Goal: Transaction & Acquisition: Purchase product/service

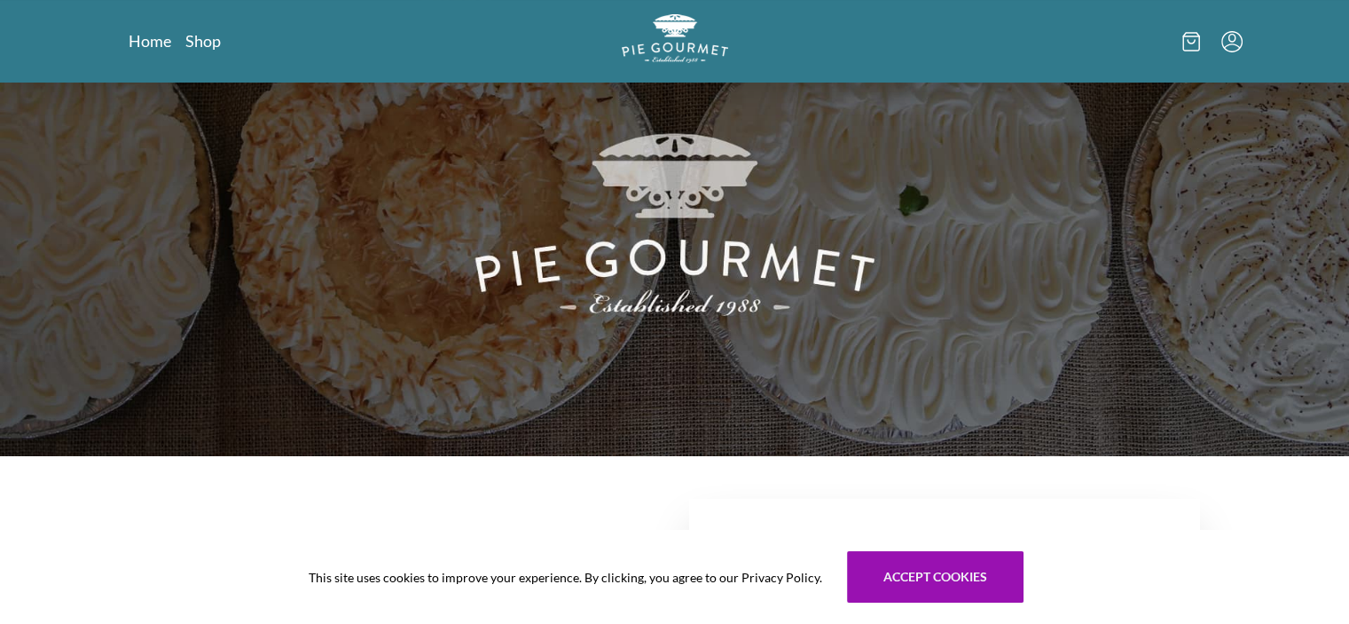
scroll to position [89, 0]
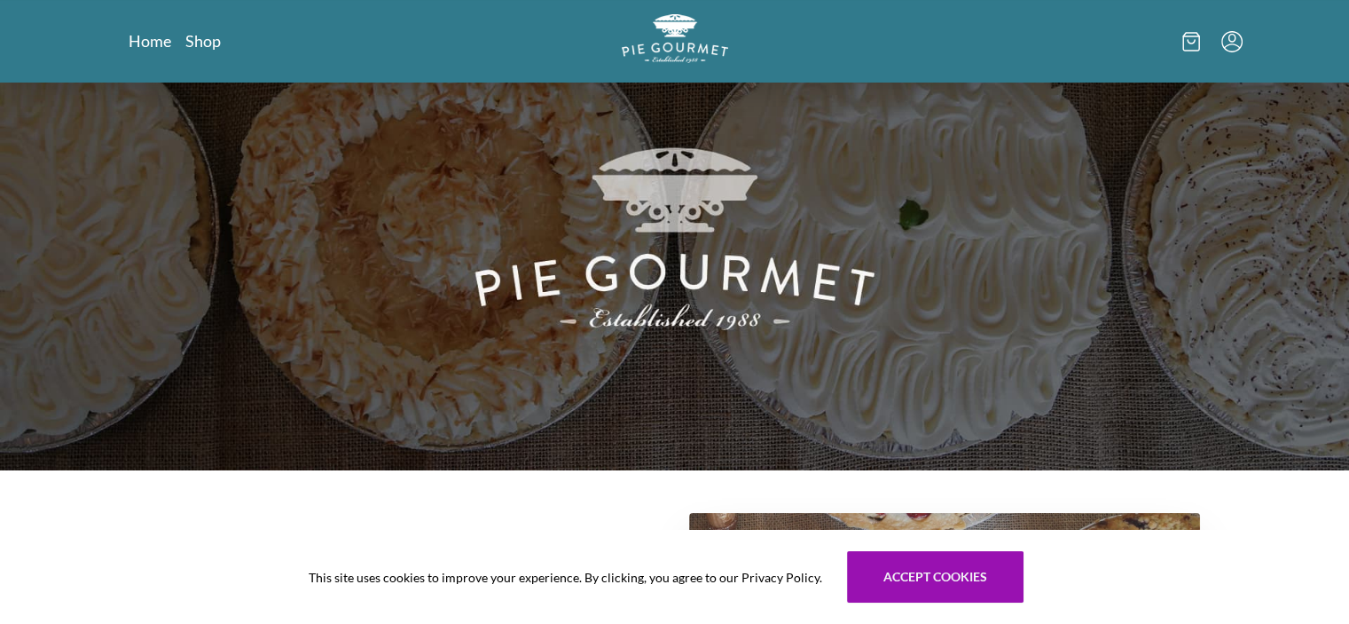
click at [1230, 44] on icon "Menu" at bounding box center [1232, 41] width 21 height 21
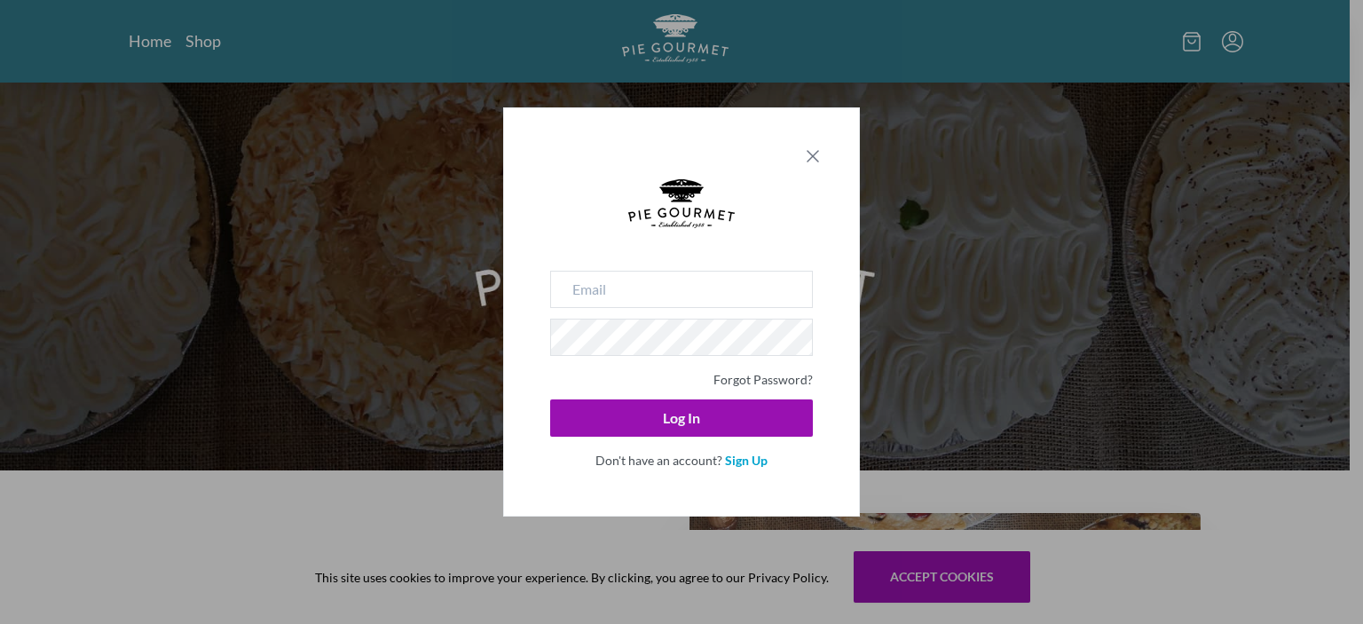
click at [807, 161] on icon "Close panel" at bounding box center [812, 156] width 11 height 11
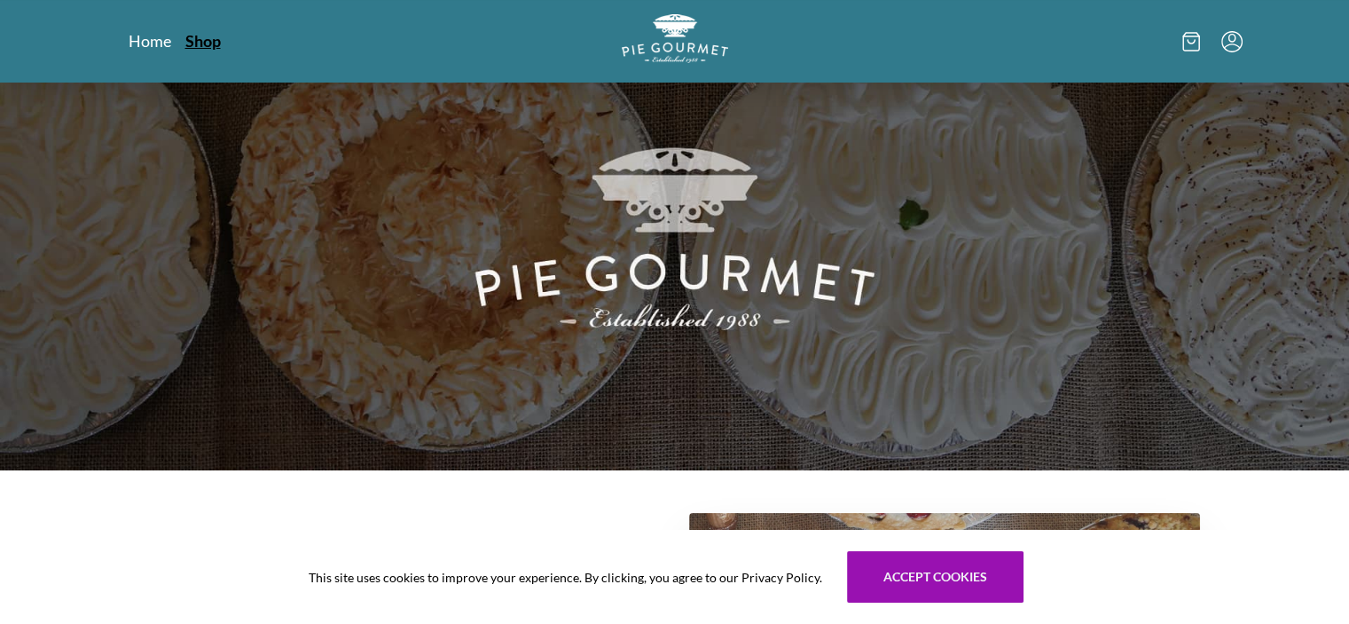
click at [208, 36] on link "Shop" at bounding box center [202, 40] width 35 height 21
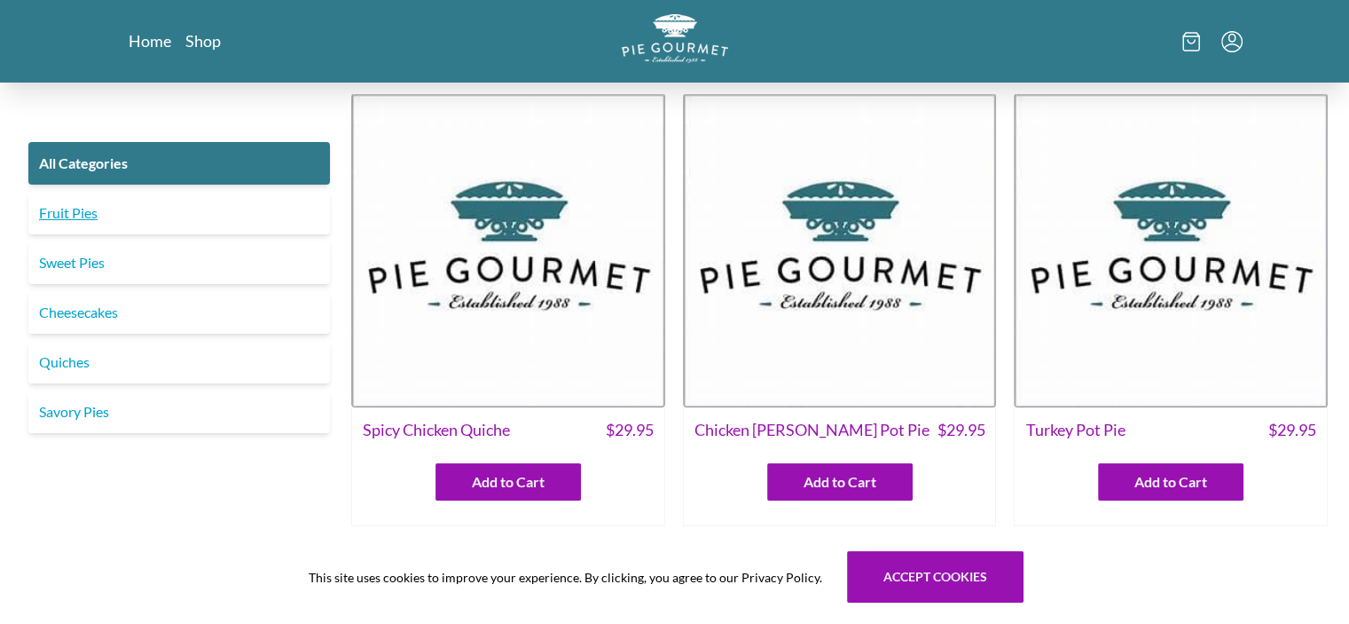
click at [73, 210] on link "Fruit Pies" at bounding box center [179, 213] width 302 height 43
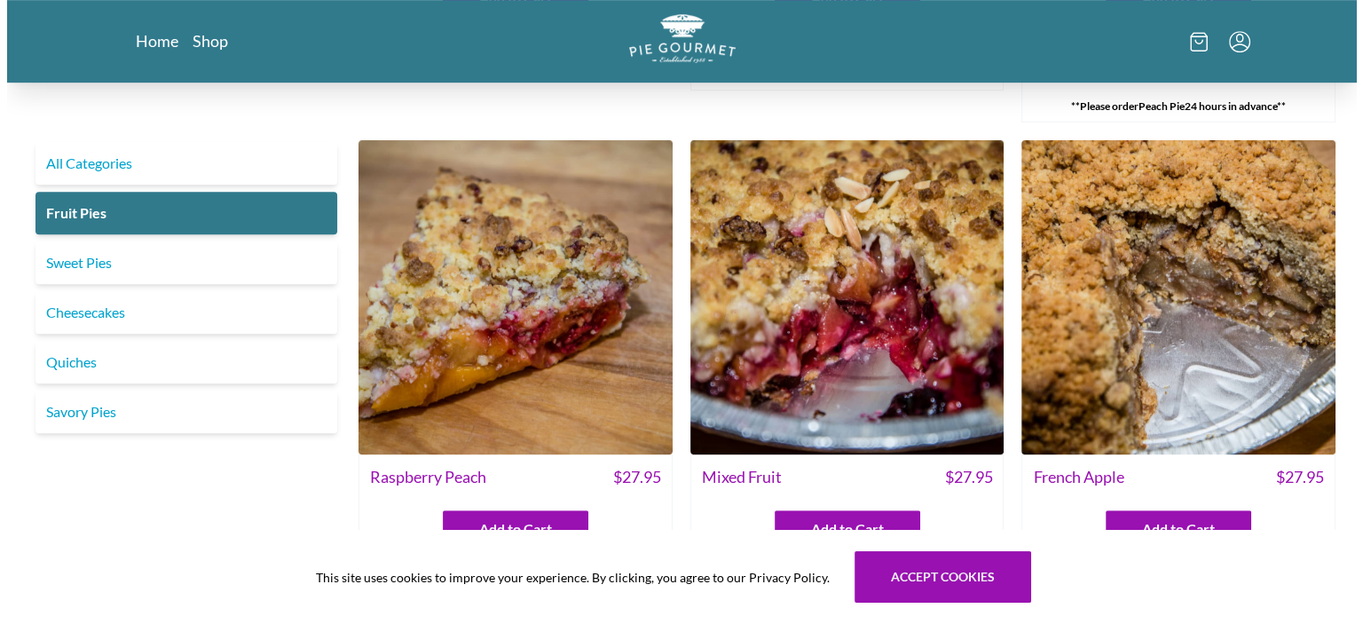
scroll to position [1153, 0]
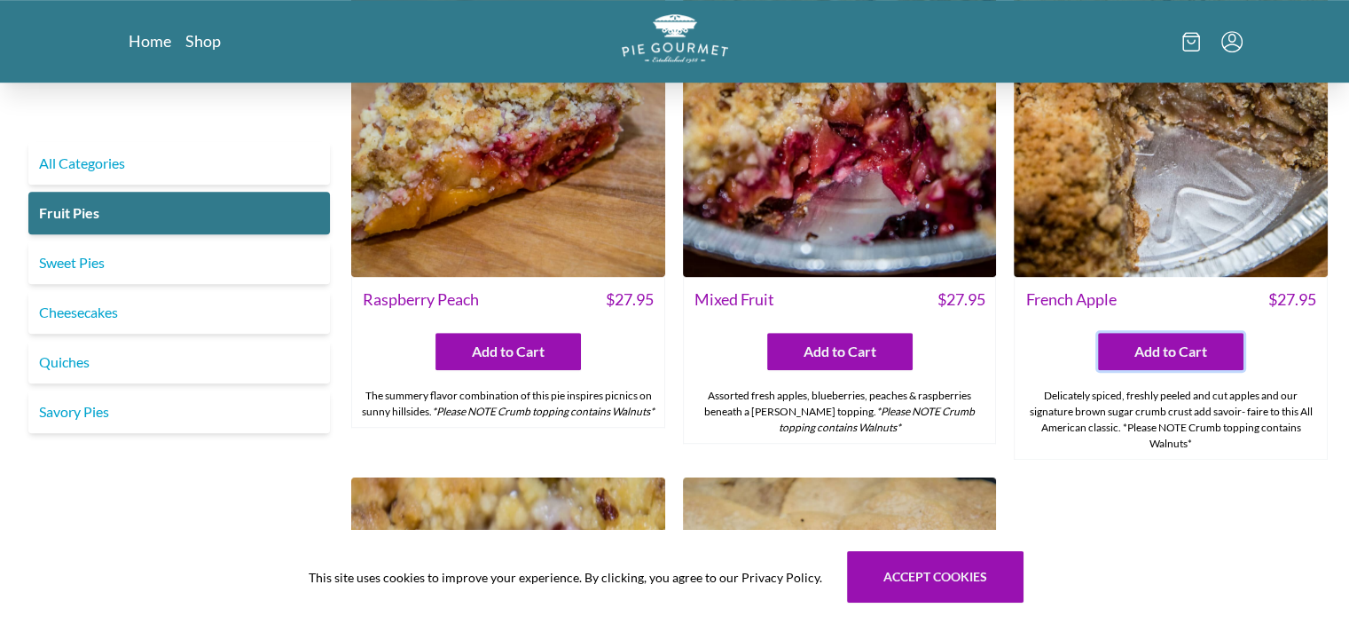
click at [1119, 351] on button "Add to Cart" at bounding box center [1170, 351] width 145 height 37
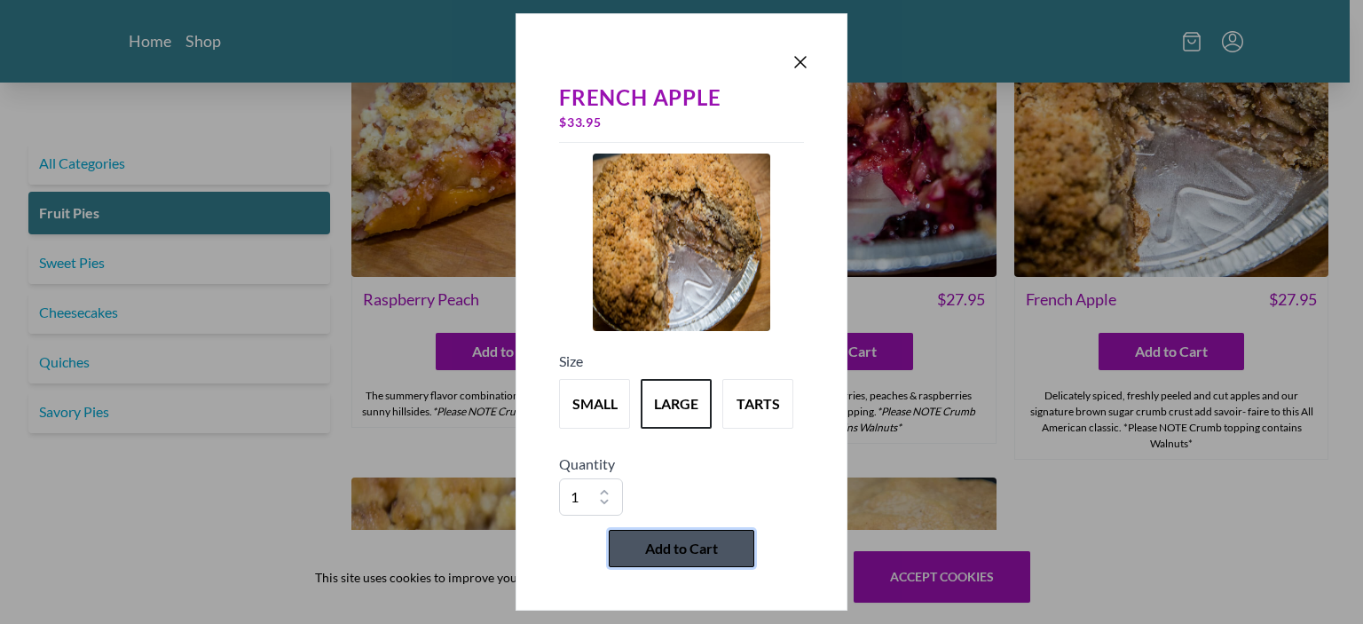
click at [735, 552] on button "Add to Cart" at bounding box center [681, 548] width 145 height 37
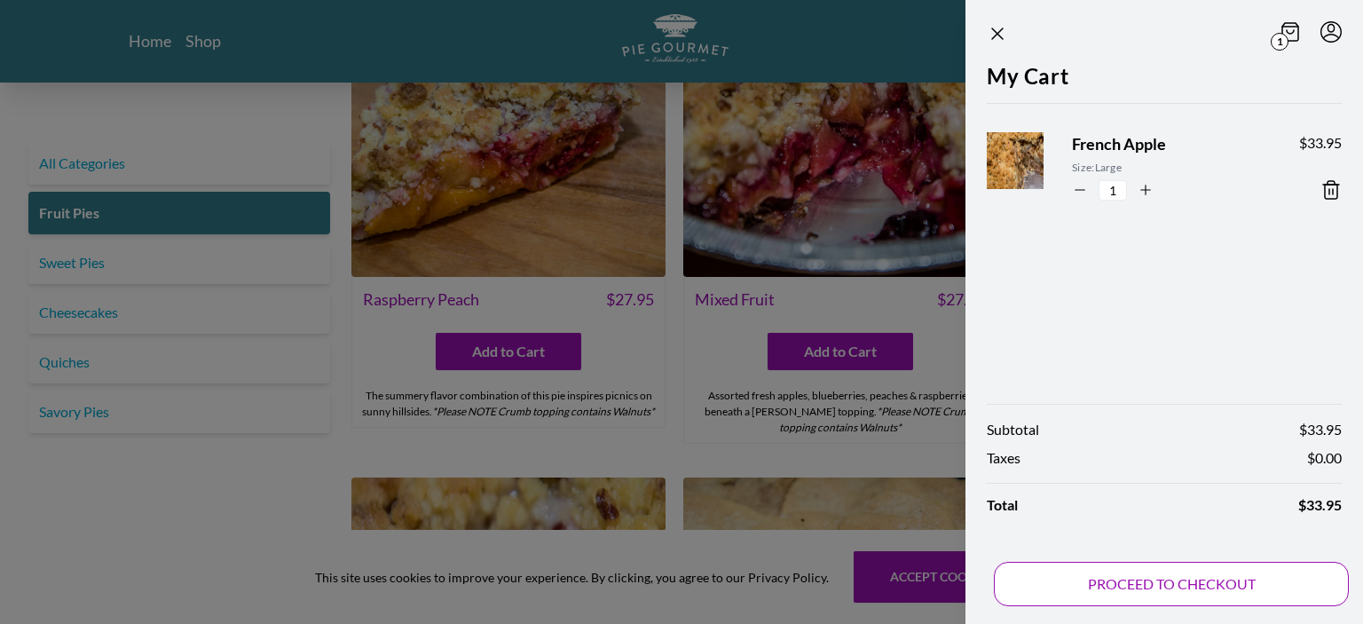
click at [1045, 588] on button "PROCEED TO CHECKOUT" at bounding box center [1171, 584] width 355 height 44
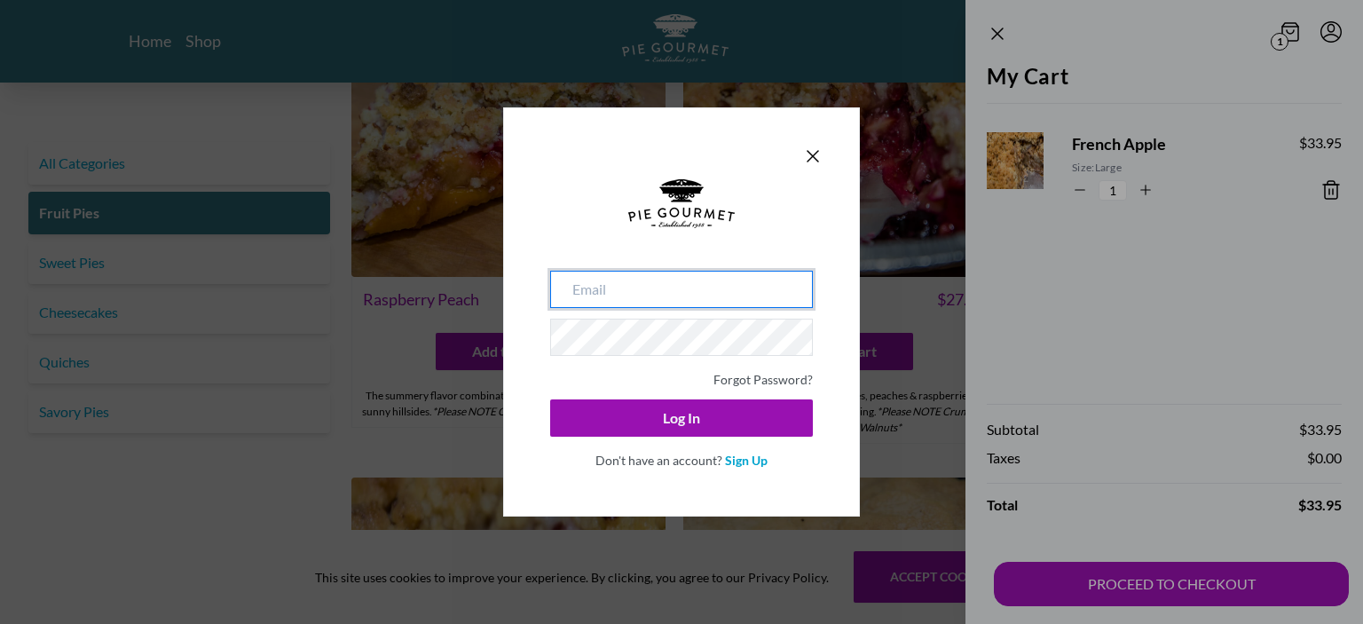
click at [620, 287] on input "email" at bounding box center [681, 289] width 263 height 37
type input "[EMAIL_ADDRESS][DOMAIN_NAME]"
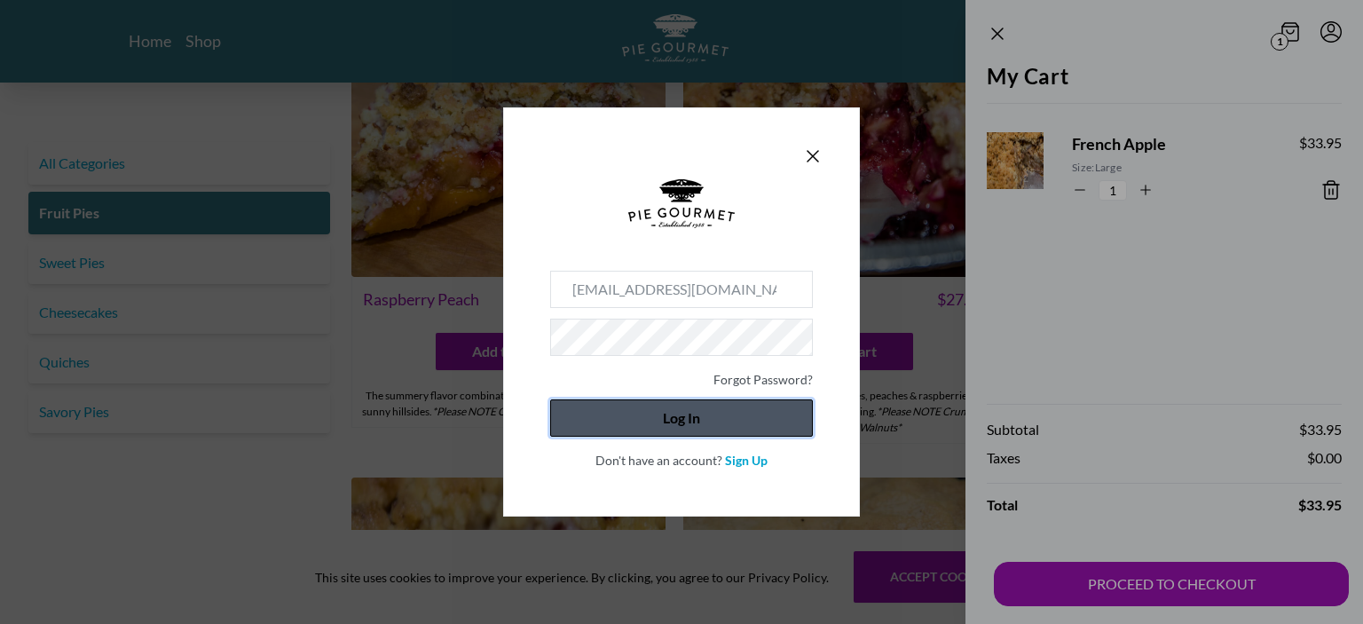
click at [609, 428] on button "Log In" at bounding box center [681, 417] width 263 height 37
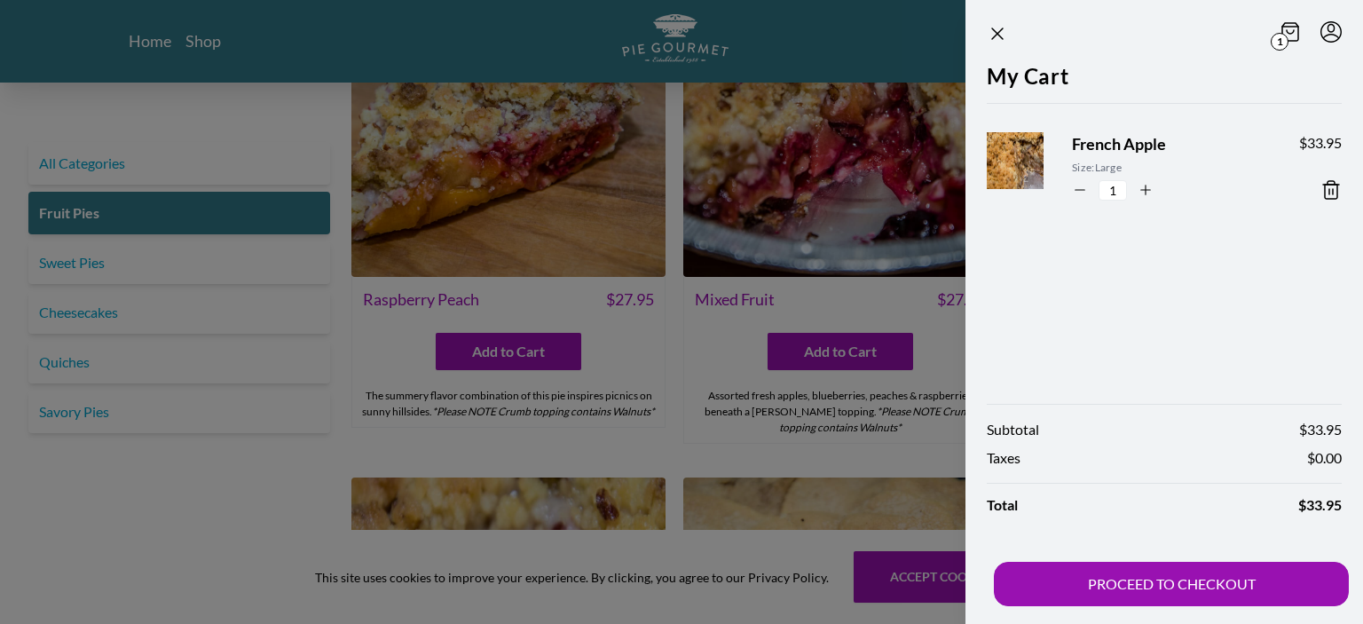
click at [1292, 30] on icon at bounding box center [1290, 32] width 18 height 20
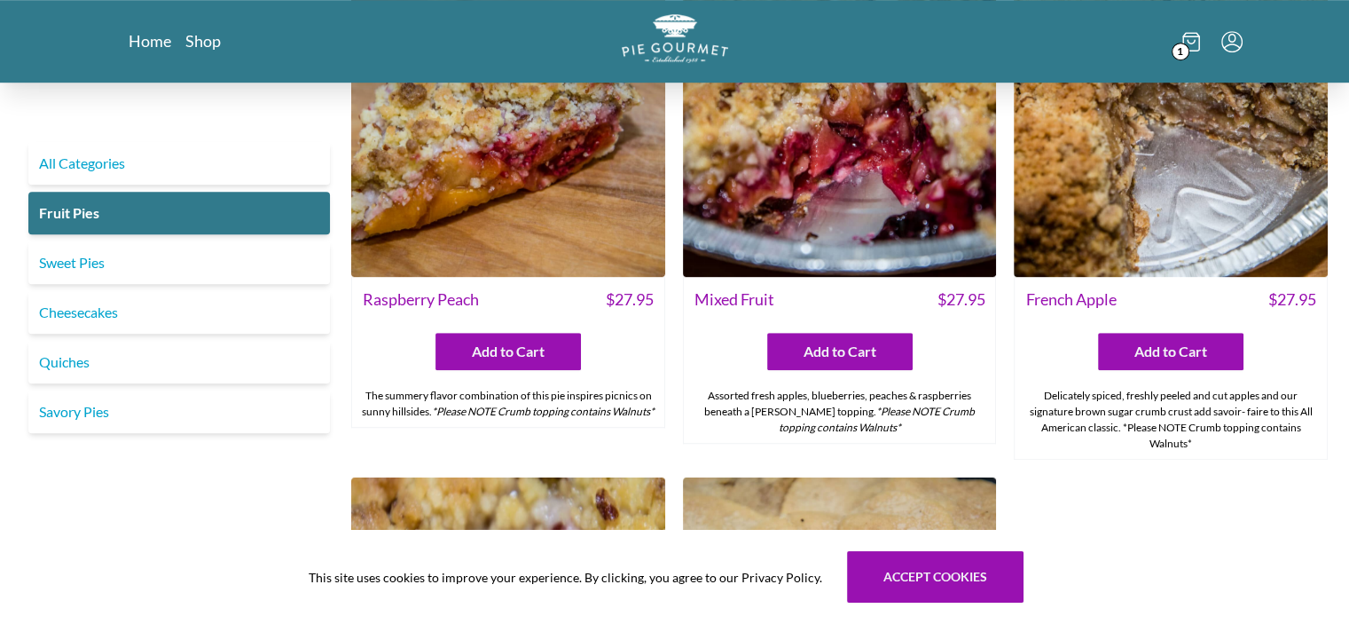
click at [1193, 39] on icon at bounding box center [1191, 42] width 18 height 20
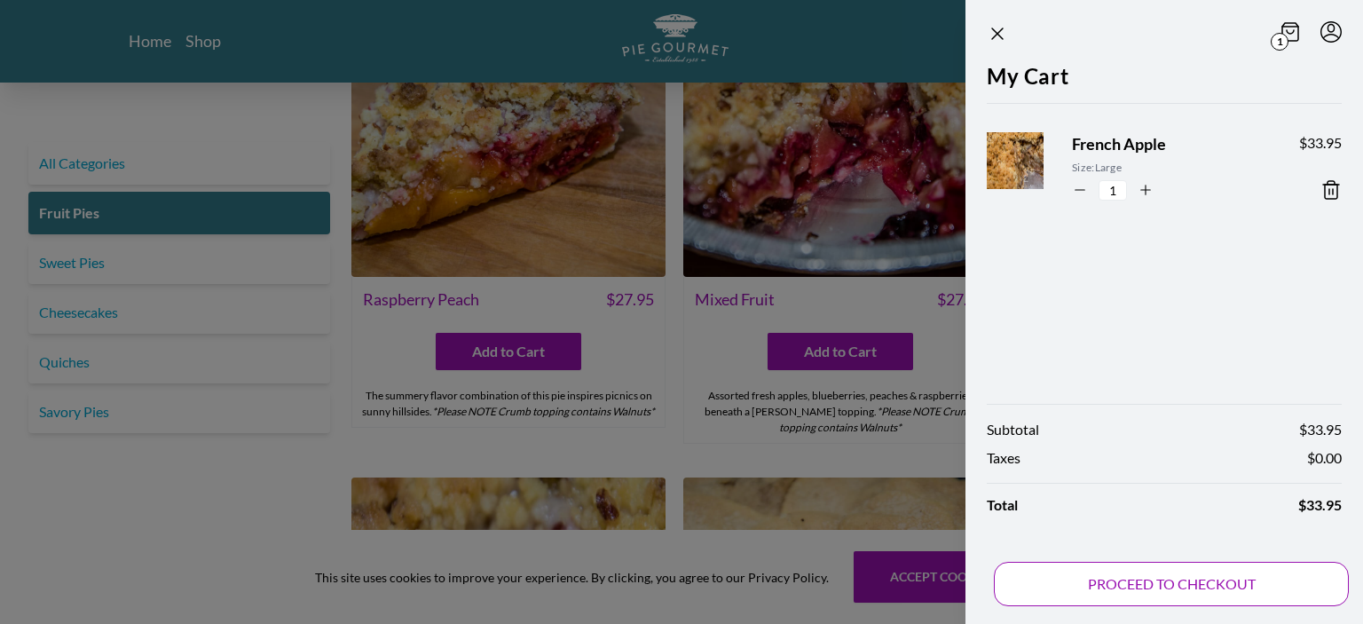
click at [1159, 588] on button "PROCEED TO CHECKOUT" at bounding box center [1171, 584] width 355 height 44
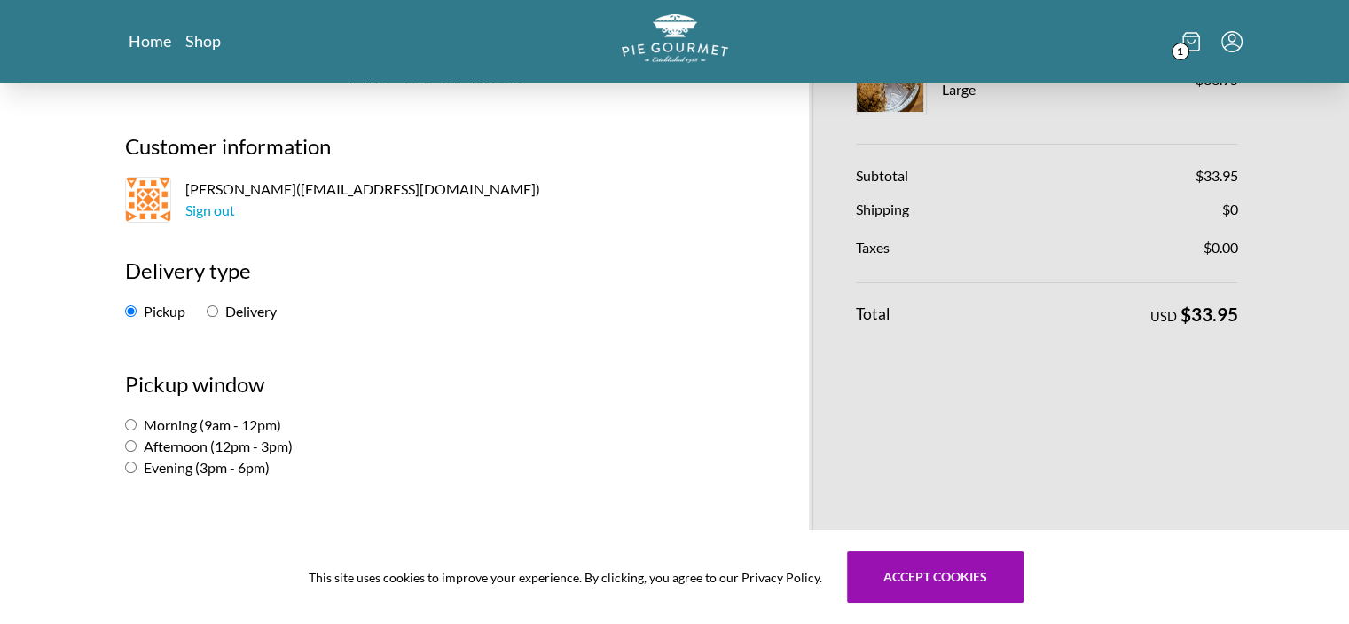
scroll to position [177, 0]
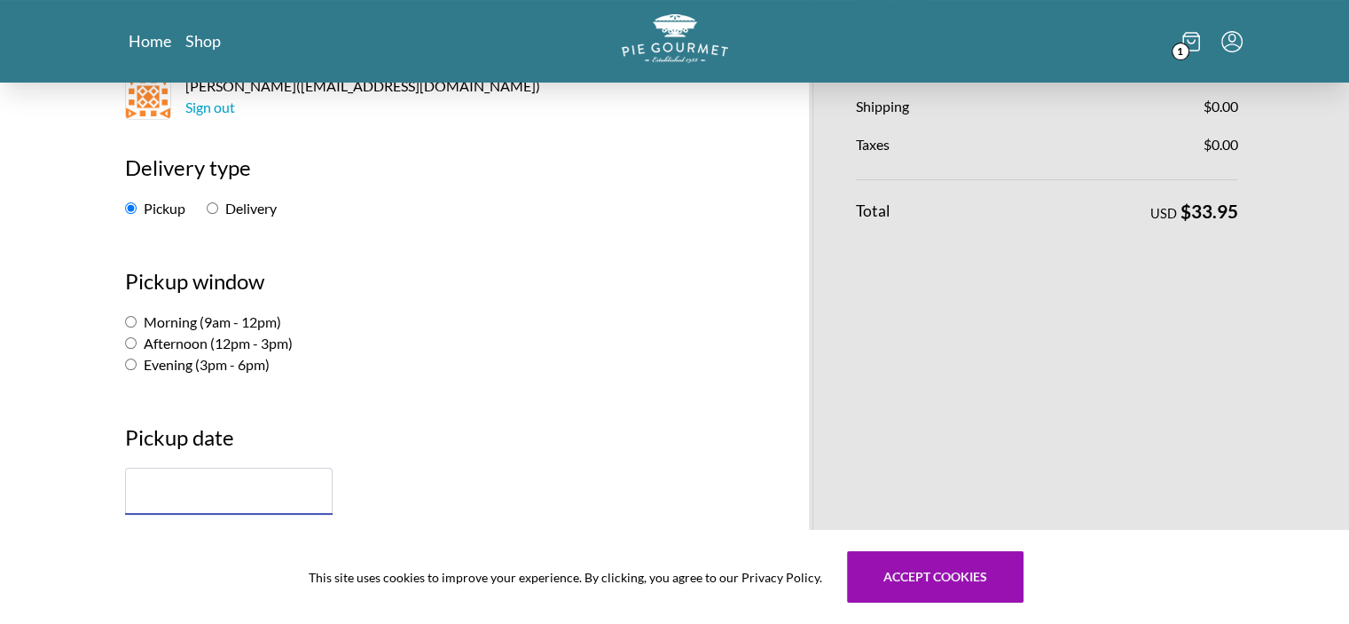
click at [251, 490] on input "text" at bounding box center [229, 490] width 208 height 47
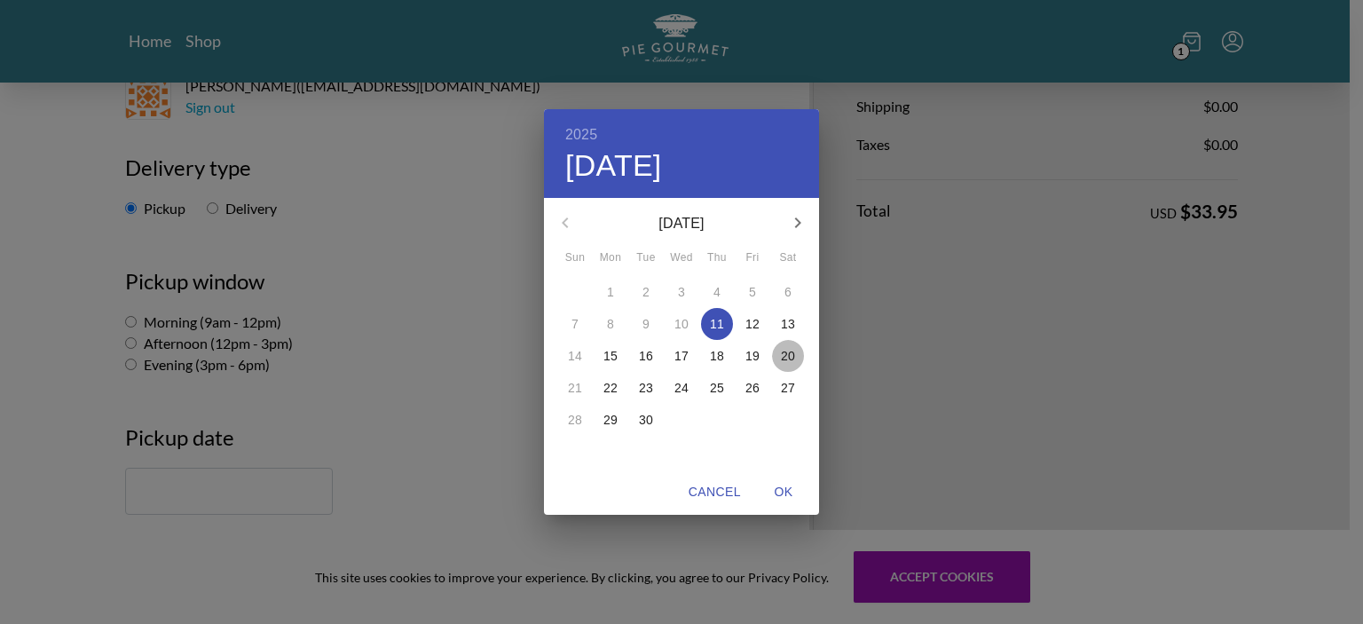
click at [783, 355] on p "20" at bounding box center [788, 356] width 14 height 18
click at [777, 490] on span "OK" at bounding box center [783, 492] width 43 height 22
type input "[DATE]"
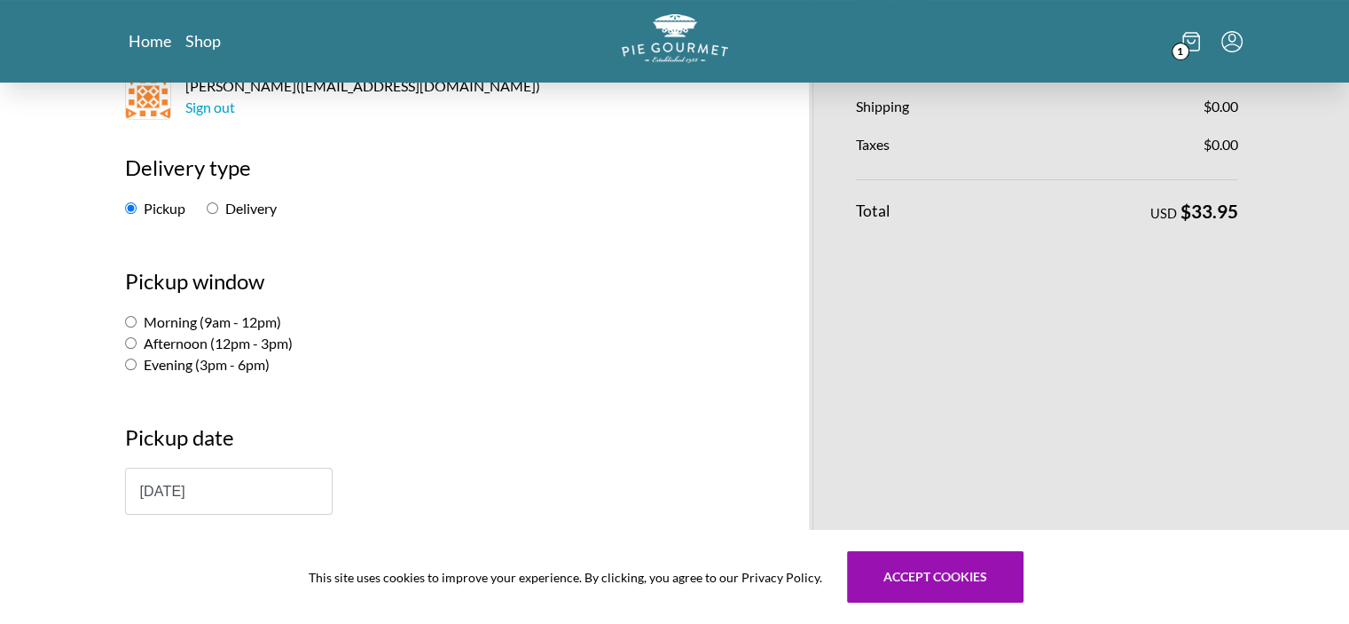
click at [131, 342] on input "Afternoon (12pm - 3pm)" at bounding box center [131, 343] width 12 height 12
radio input "true"
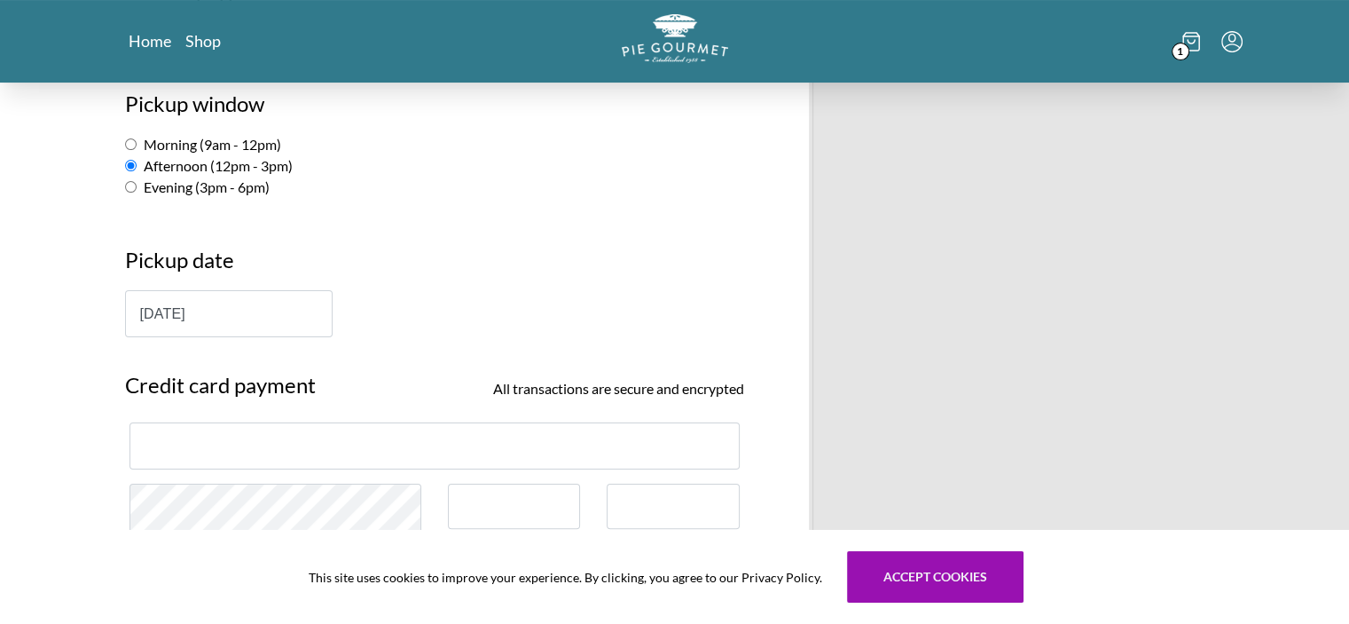
scroll to position [266, 0]
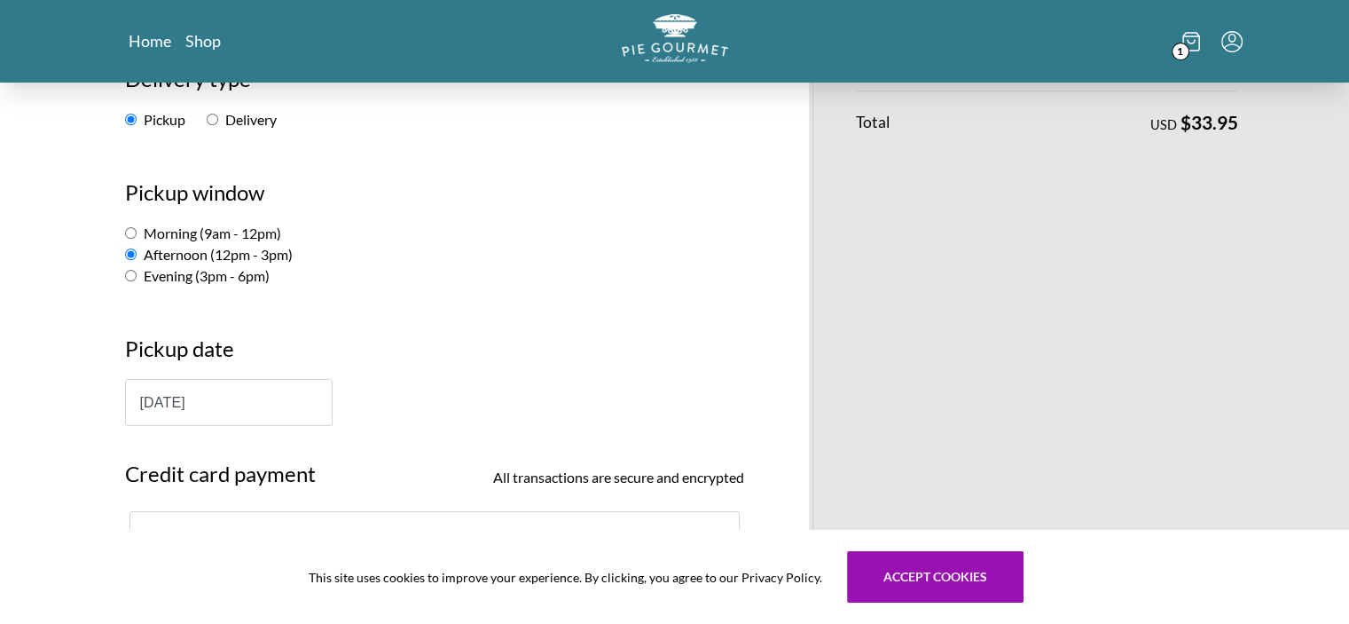
drag, startPoint x: 128, startPoint y: 231, endPoint x: 177, endPoint y: 240, distance: 50.6
click at [128, 232] on input "Morning (9am - 12pm)" at bounding box center [131, 233] width 12 height 12
radio input "true"
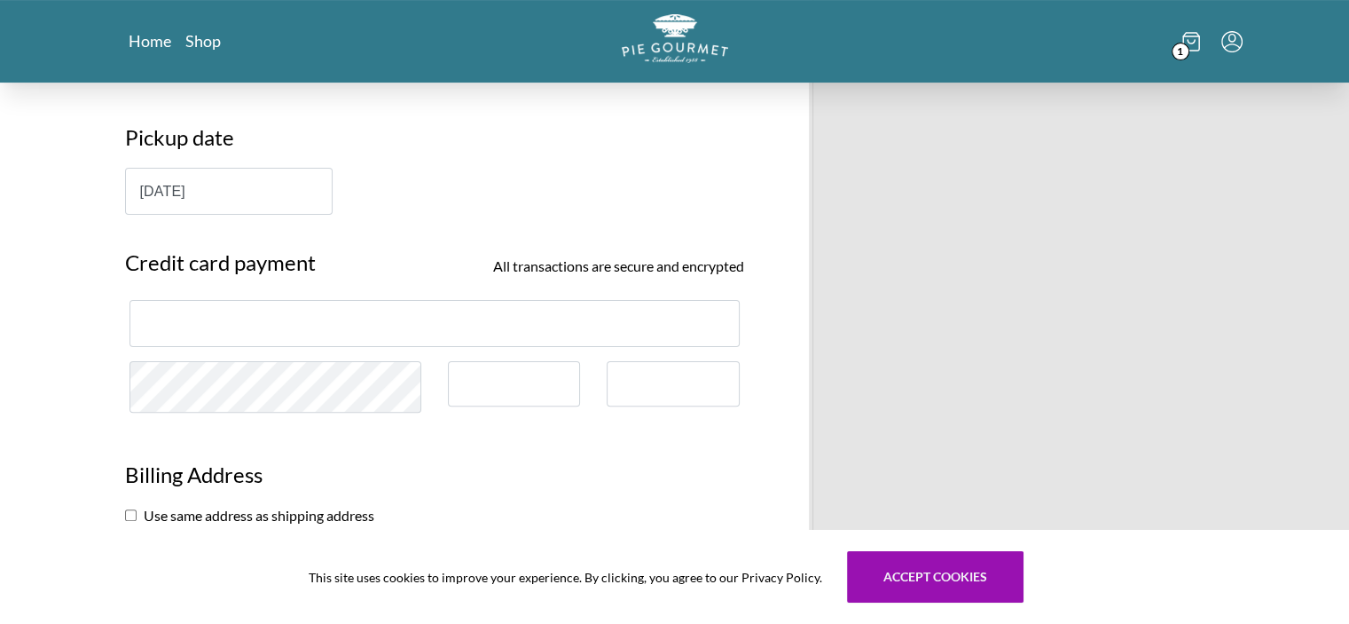
scroll to position [532, 0]
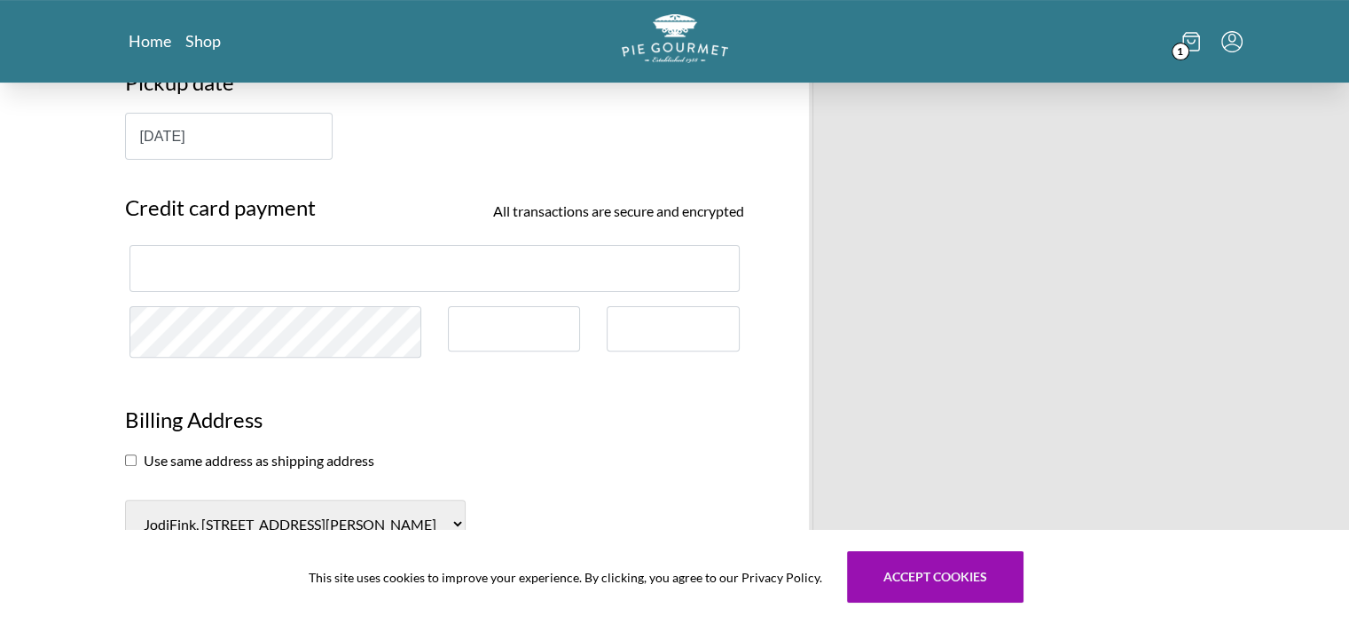
click at [538, 310] on div at bounding box center [514, 328] width 133 height 45
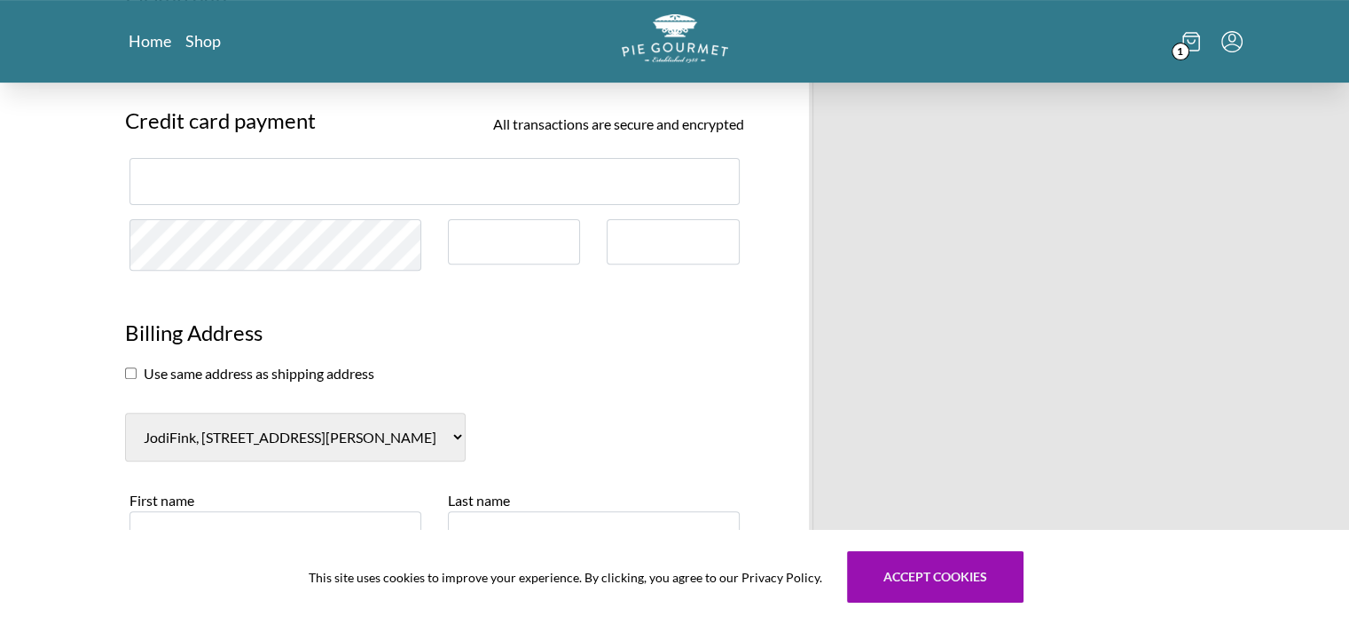
scroll to position [710, 0]
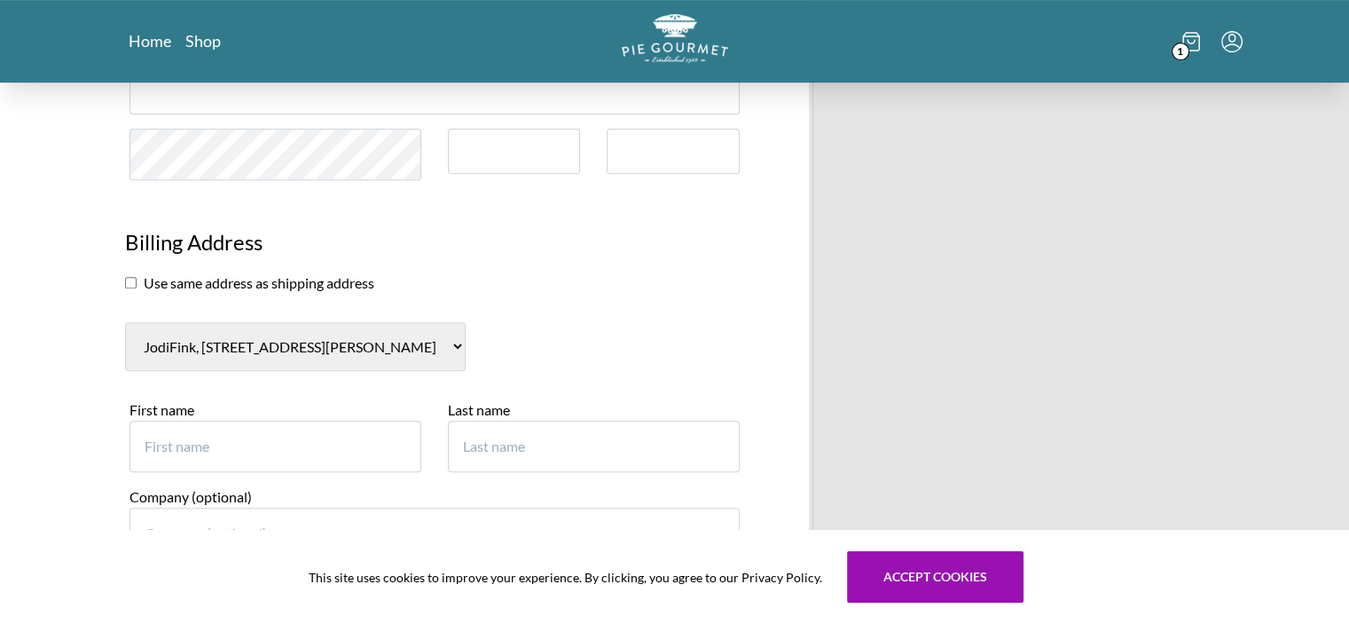
click at [130, 279] on input "checkbox" at bounding box center [131, 283] width 12 height 12
checkbox input "true"
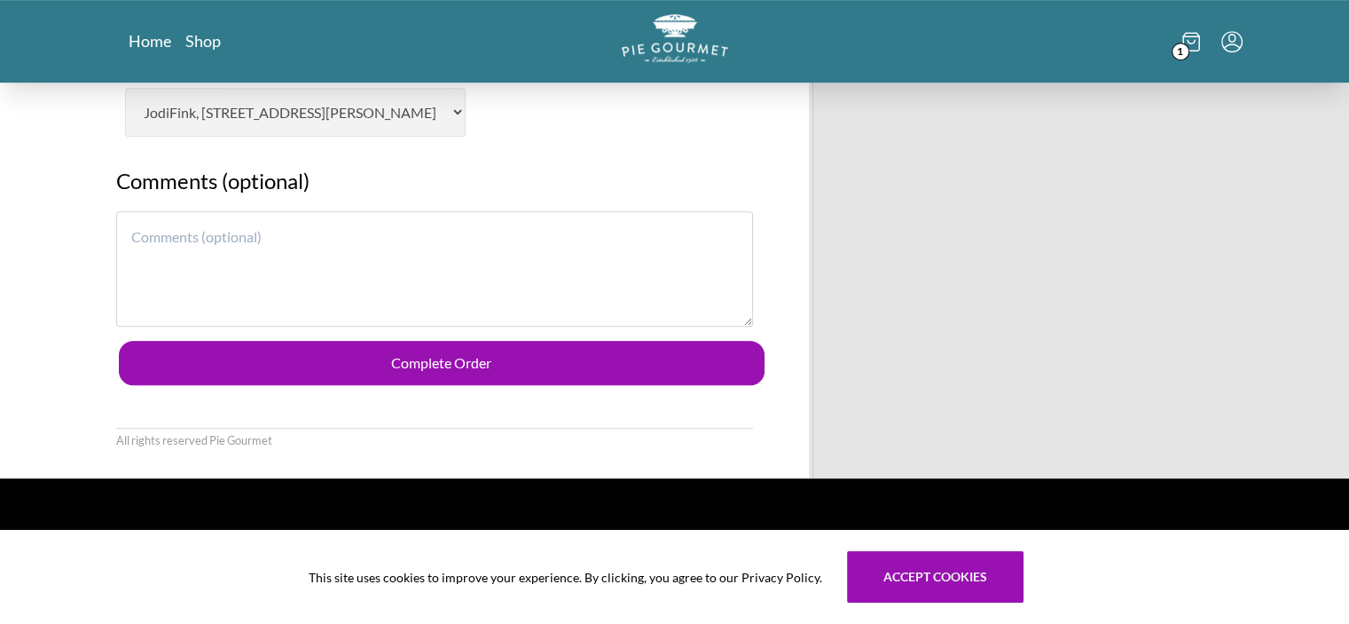
scroll to position [978, 0]
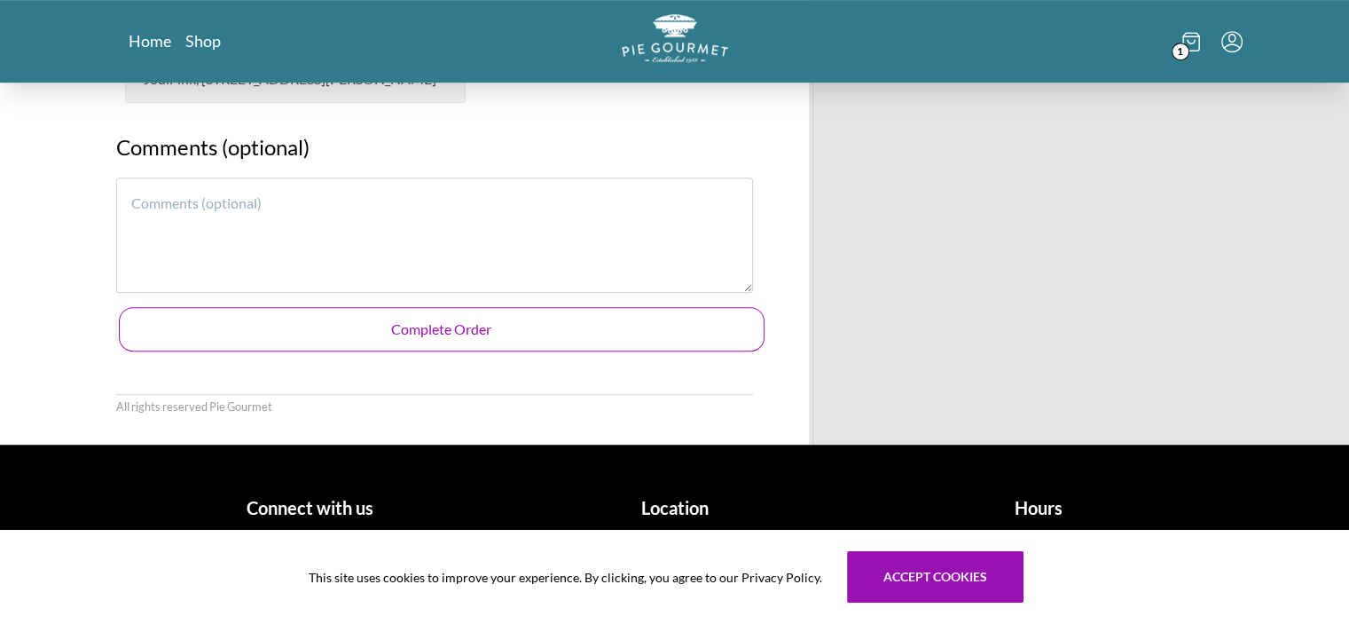
click at [534, 332] on button "Complete Order" at bounding box center [442, 329] width 646 height 44
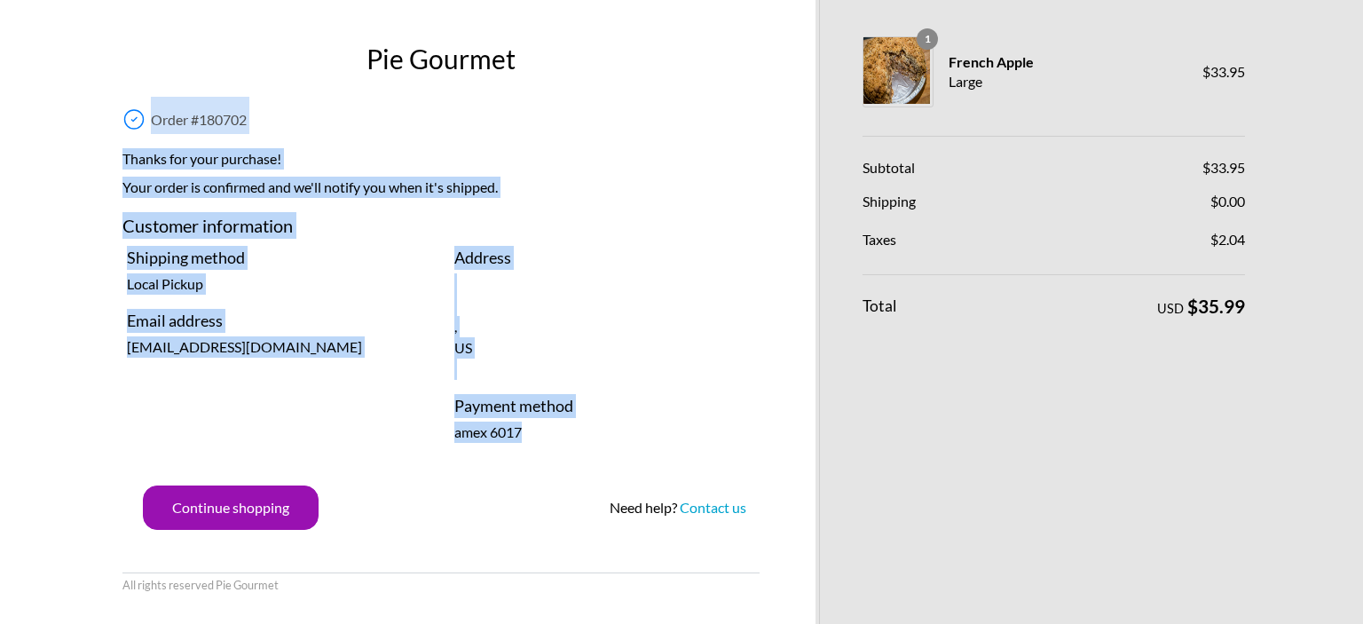
drag, startPoint x: 153, startPoint y: 120, endPoint x: 623, endPoint y: 449, distance: 573.9
click at [623, 449] on div "Order # 180702 Thanks for your purchase! Your order is confirmed and we'll noti…" at bounding box center [441, 313] width 664 height 433
copy div "Order # 180702 Thanks for your purchase! Your order is confirmed and we'll noti…"
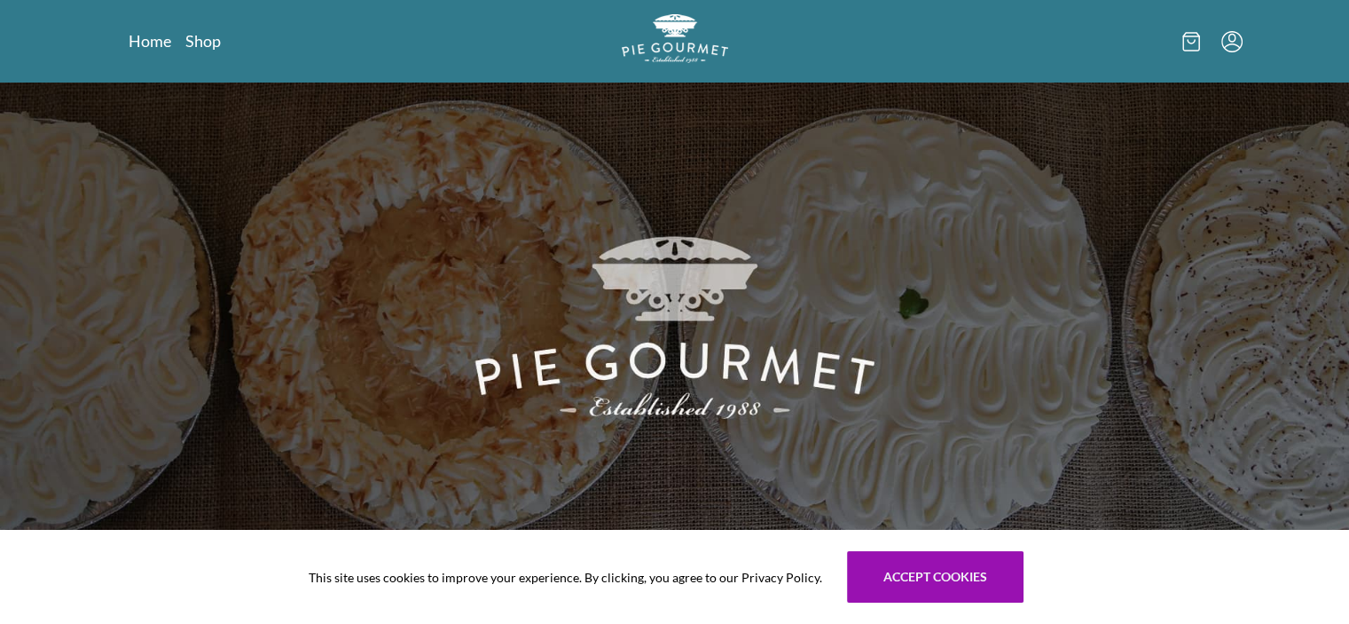
click at [1228, 43] on icon "Menu" at bounding box center [1232, 41] width 21 height 21
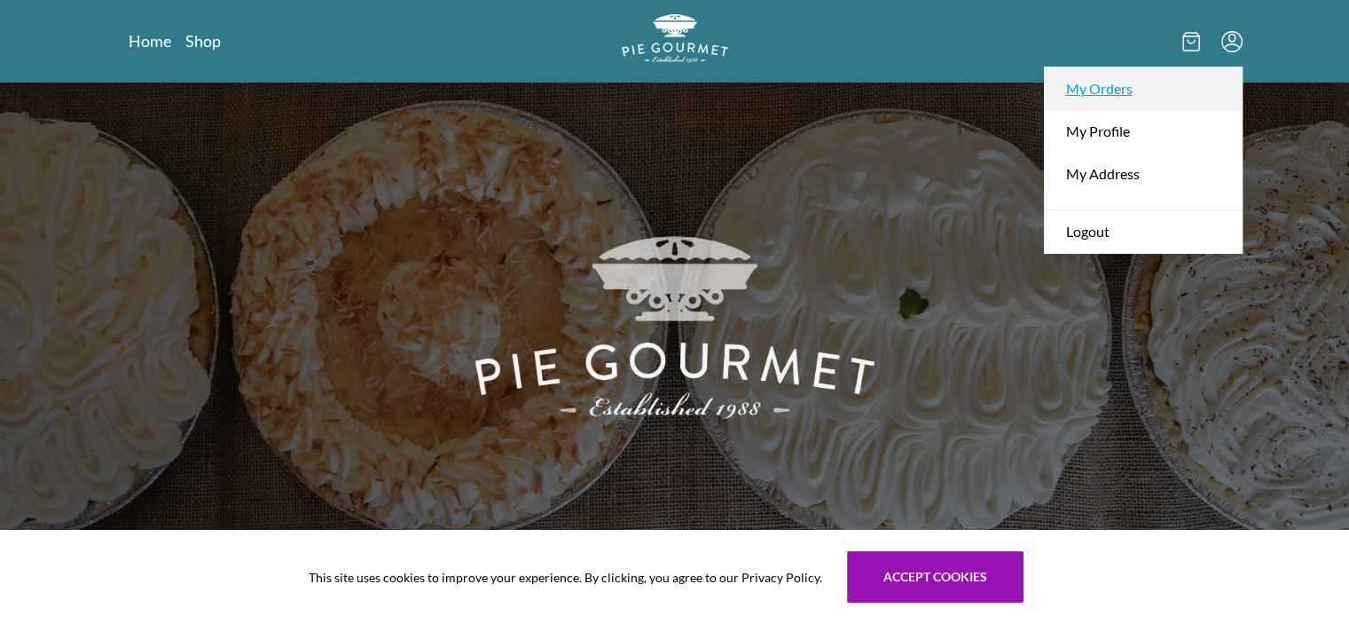
click at [1111, 85] on link "My Orders" at bounding box center [1143, 88] width 197 height 43
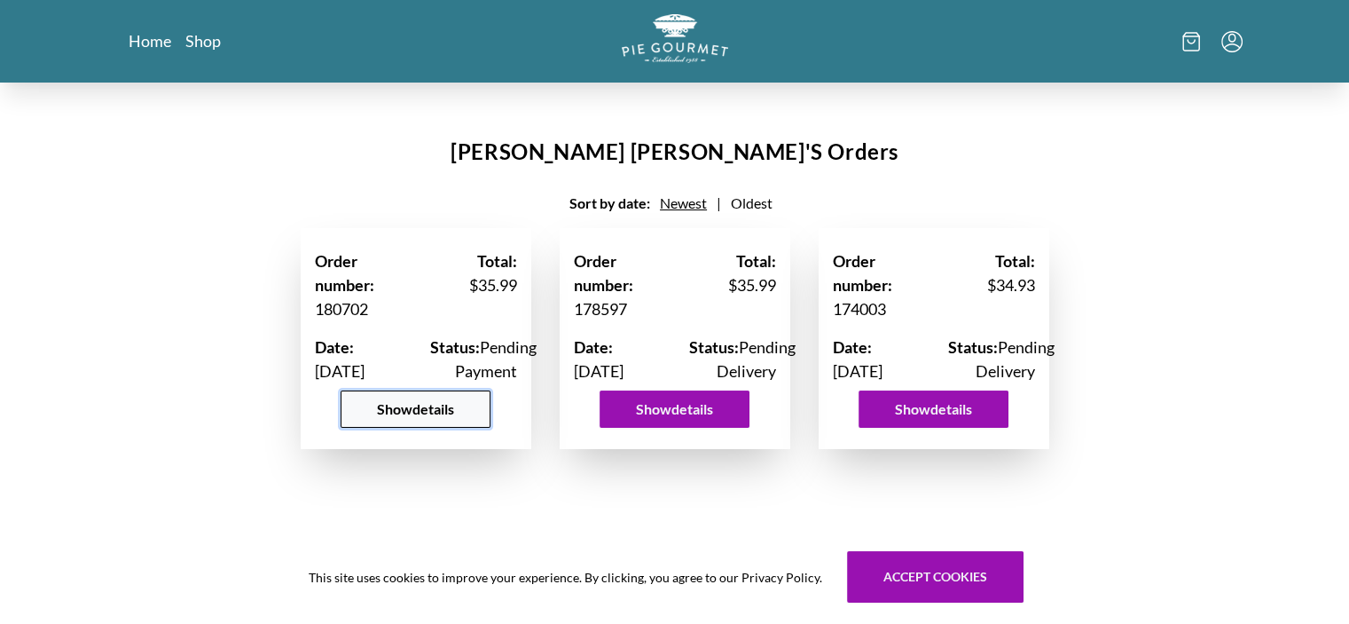
click at [420, 428] on button "Show details" at bounding box center [416, 408] width 150 height 37
